Goal: Navigation & Orientation: Go to known website

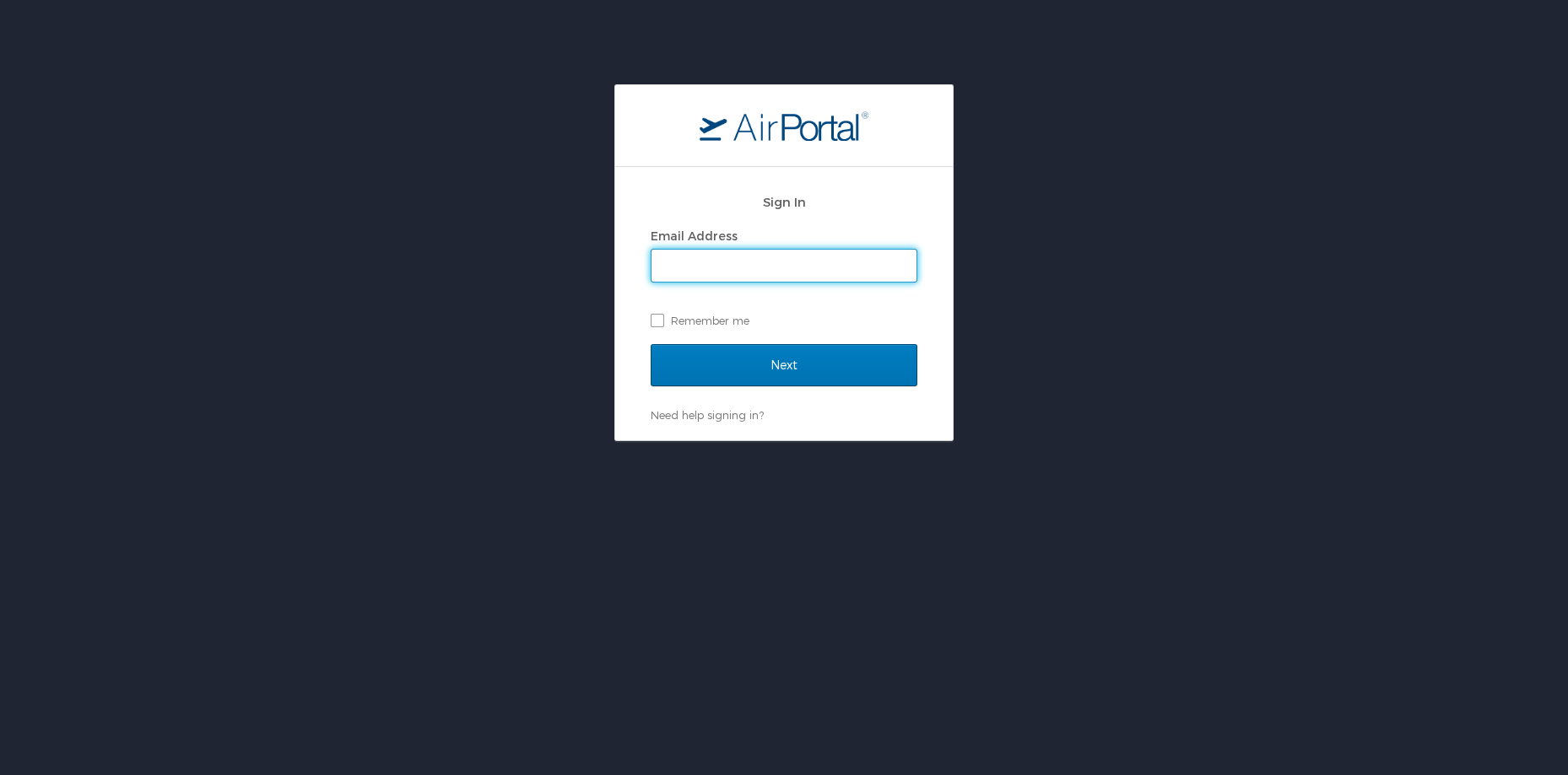
type input "[PERSON_NAME][EMAIL_ADDRESS][PERSON_NAME][DOMAIN_NAME]"
click at [784, 365] on input "Next" at bounding box center [784, 365] width 267 height 42
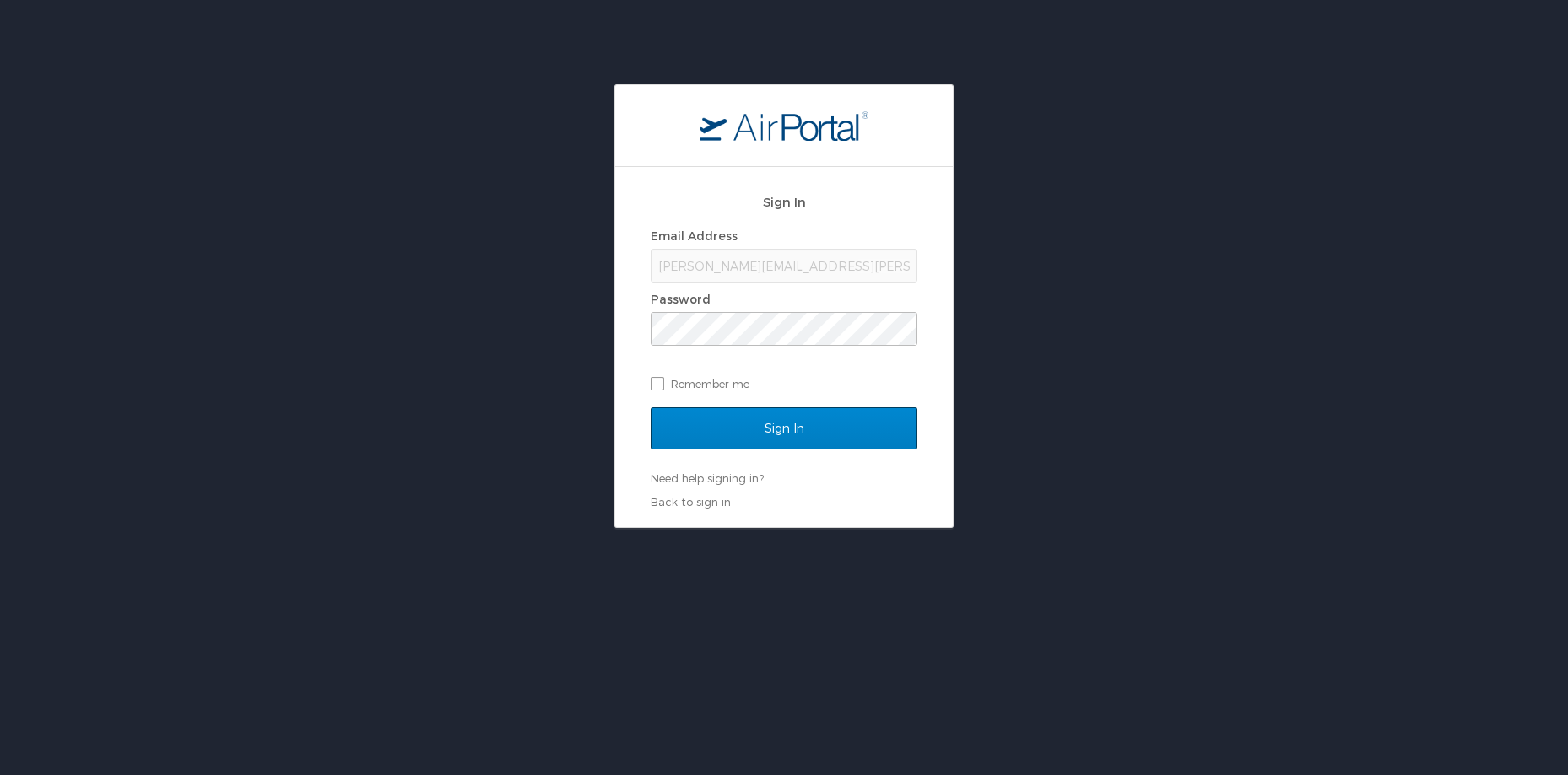
click at [760, 427] on input "Sign In" at bounding box center [784, 428] width 267 height 42
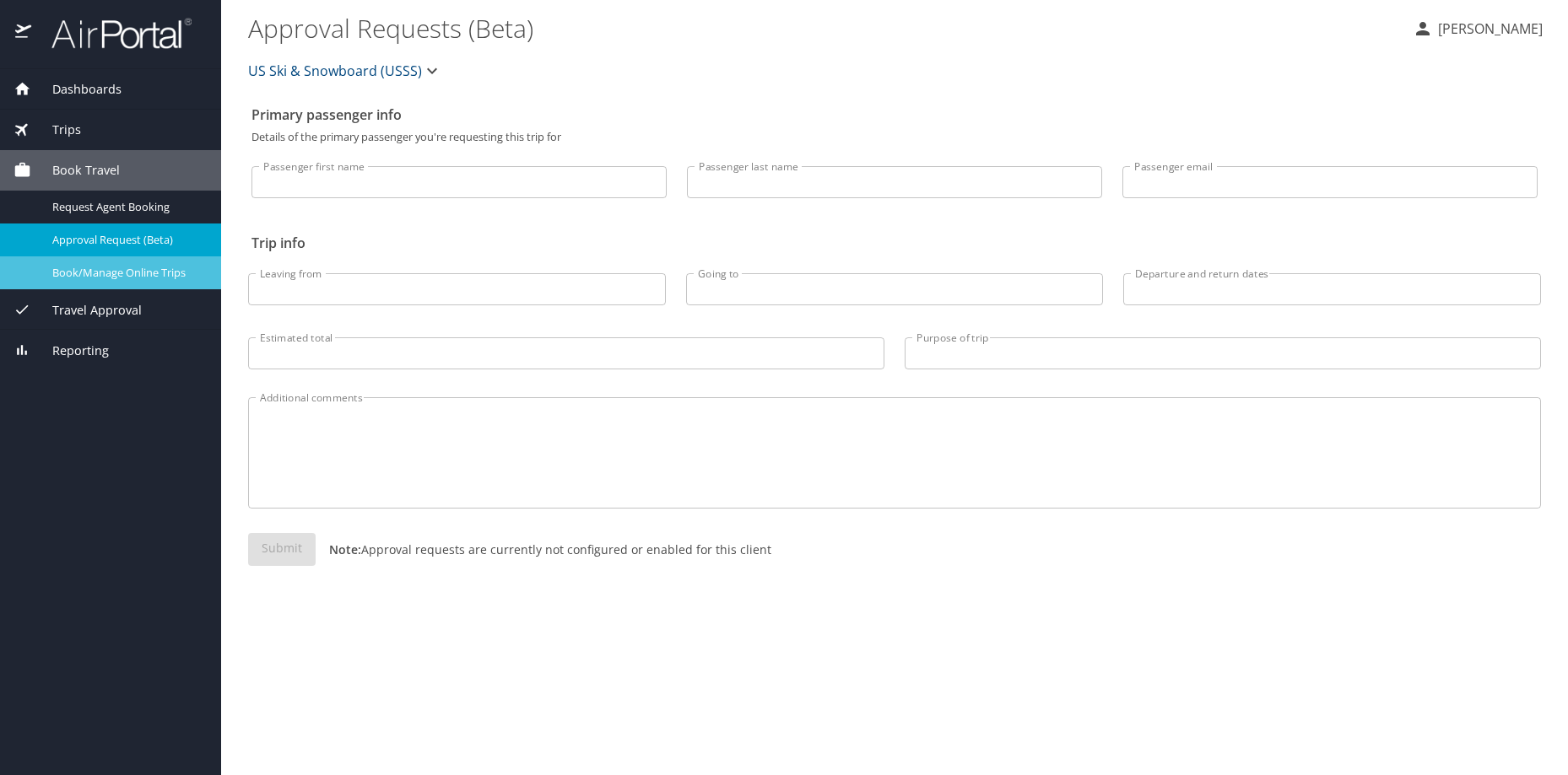
click at [94, 273] on span "Book/Manage Online Trips" at bounding box center [127, 272] width 149 height 16
